Goal: Use online tool/utility: Utilize a website feature to perform a specific function

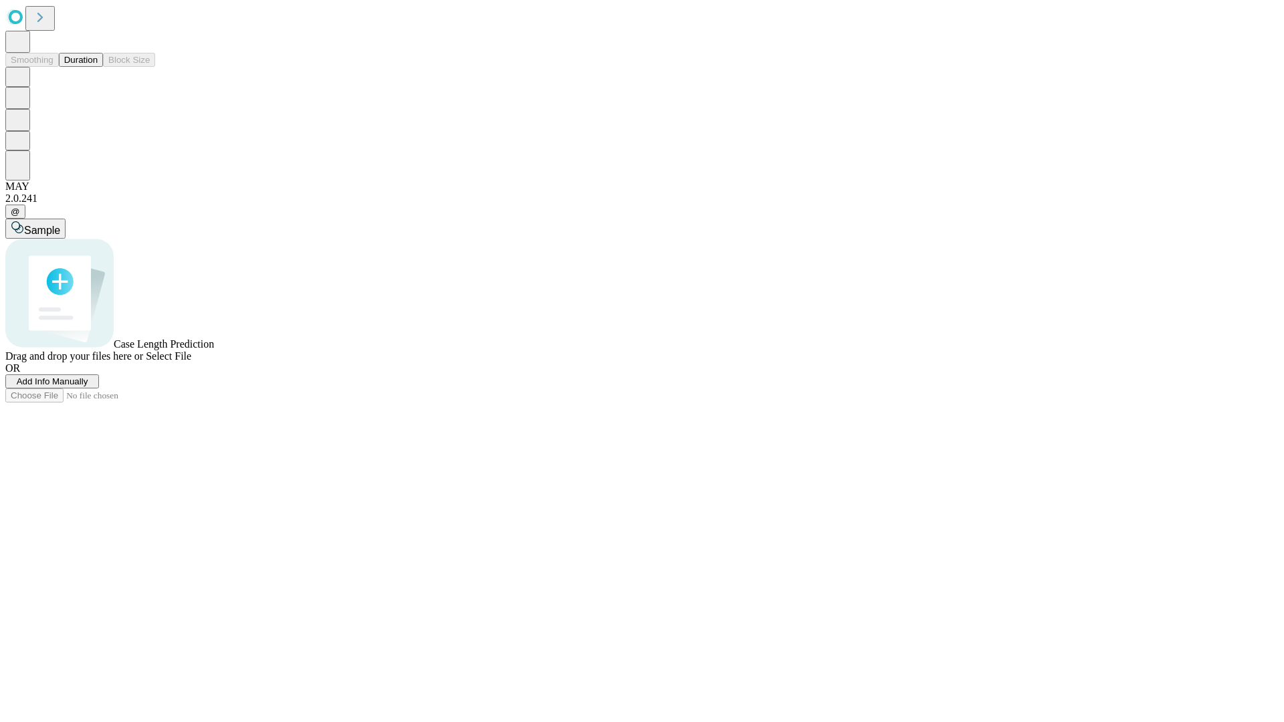
click at [98, 67] on button "Duration" at bounding box center [81, 60] width 44 height 14
click at [191, 362] on span "Select File" at bounding box center [168, 355] width 45 height 11
